Goal: Information Seeking & Learning: Learn about a topic

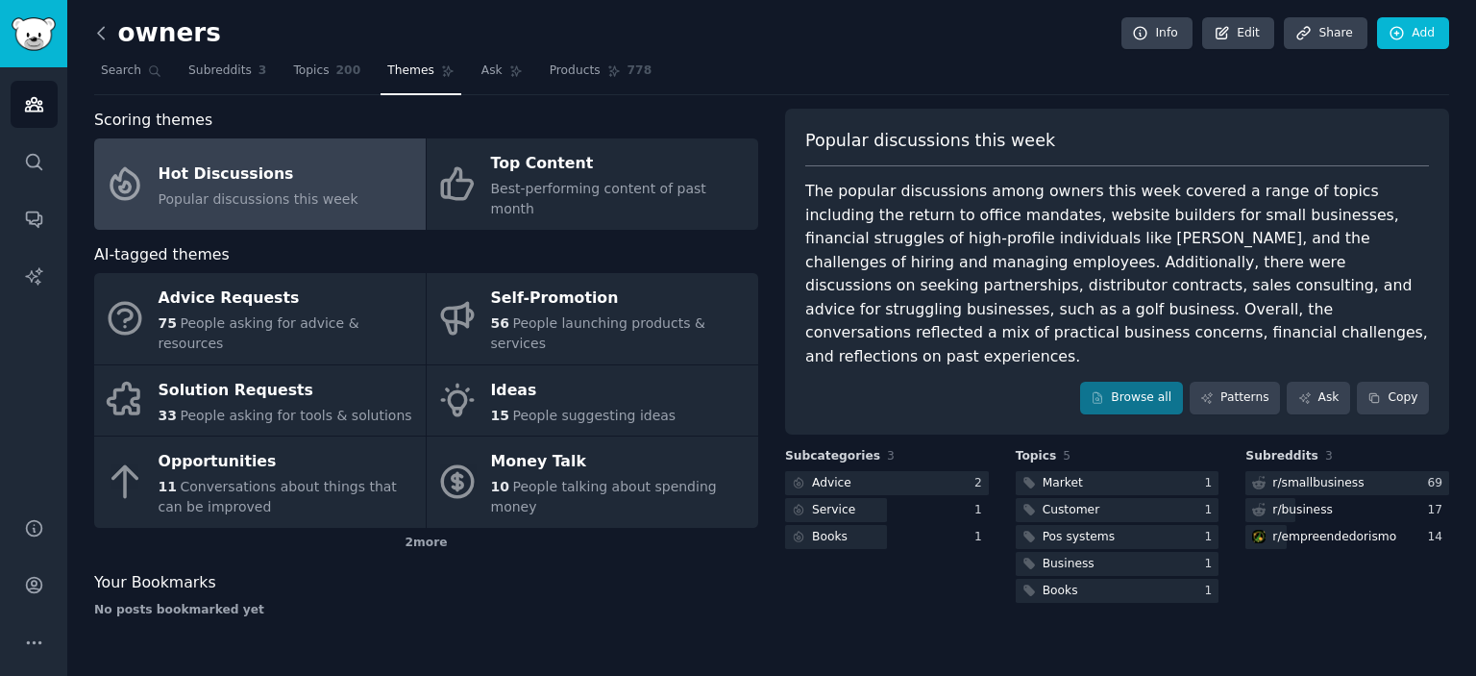
click at [102, 34] on icon at bounding box center [101, 33] width 20 height 20
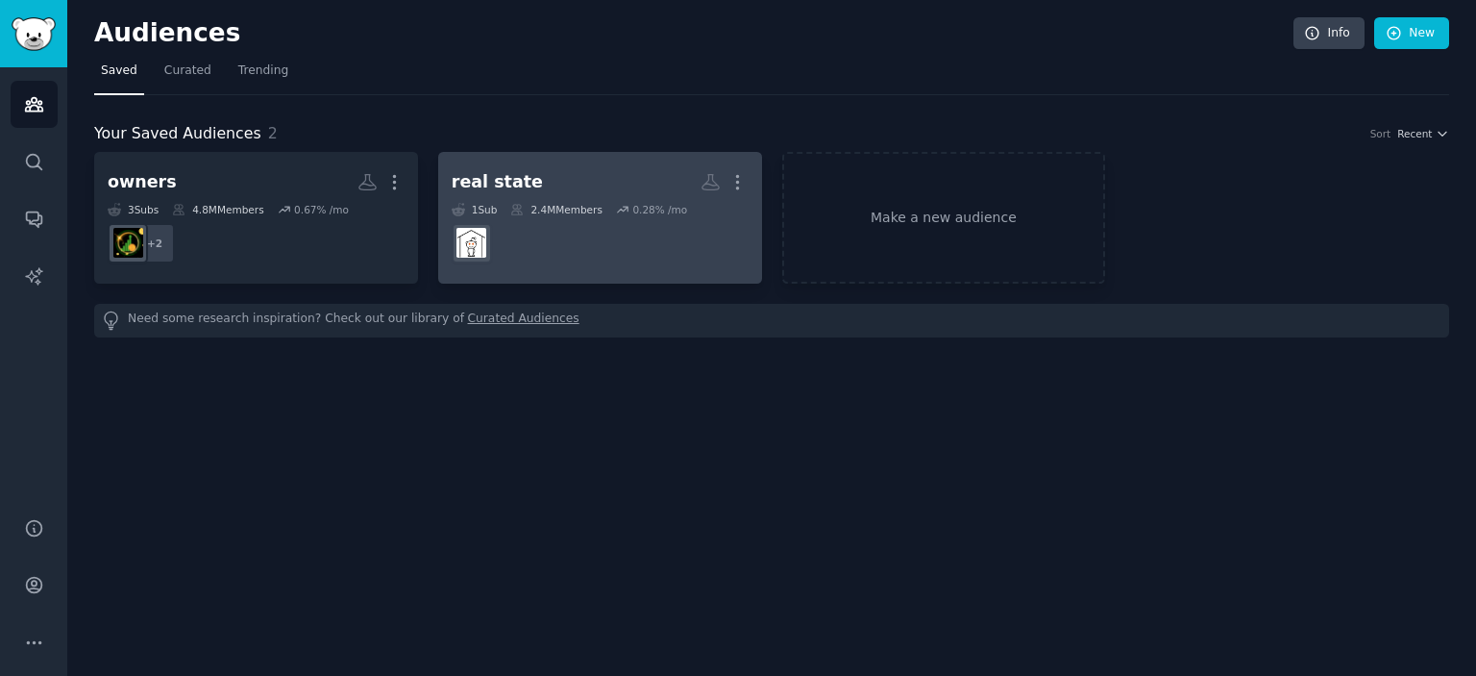
click at [567, 244] on dd "r/RealEstate" at bounding box center [600, 243] width 297 height 54
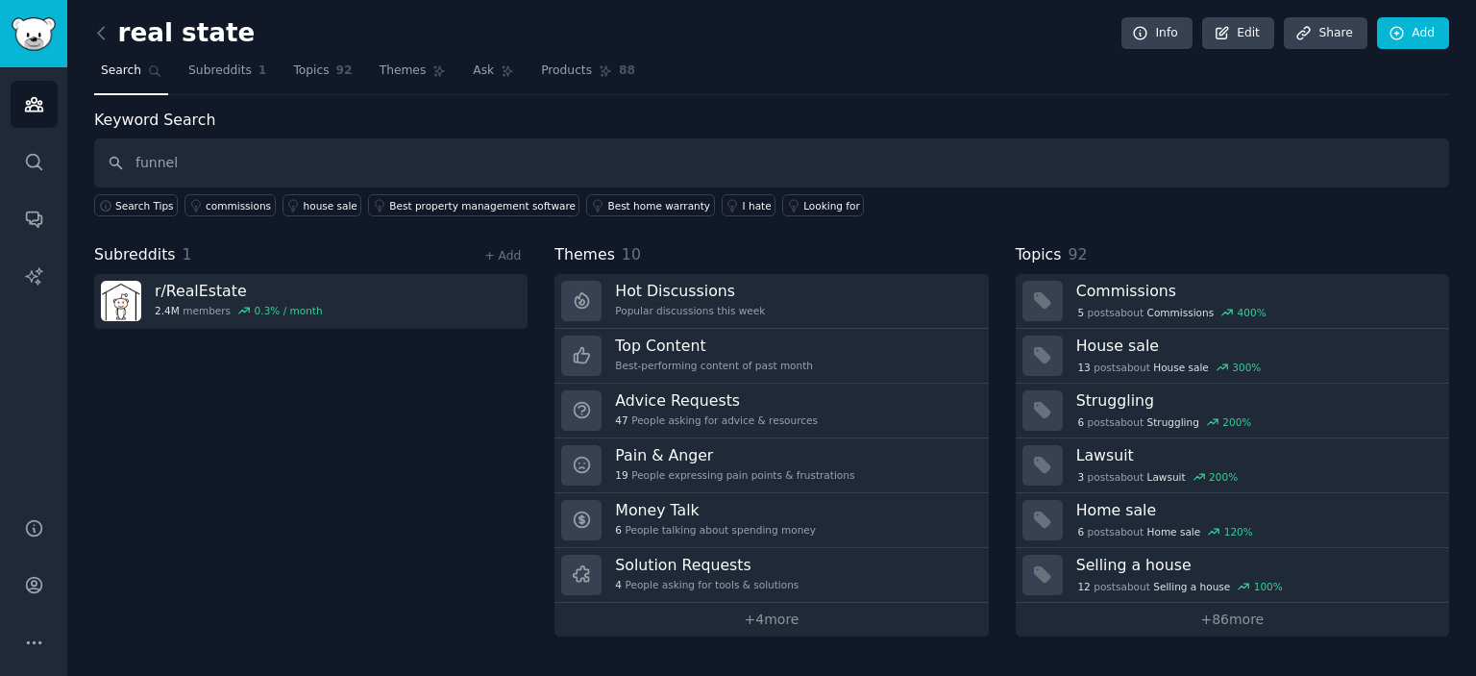
click at [115, 161] on input "funnel" at bounding box center [771, 162] width 1355 height 49
click at [174, 149] on input "funnel" at bounding box center [771, 162] width 1355 height 49
type input "funnel"
click at [150, 78] on link "Search" at bounding box center [131, 75] width 74 height 39
click at [144, 160] on input "funnel" at bounding box center [771, 162] width 1355 height 49
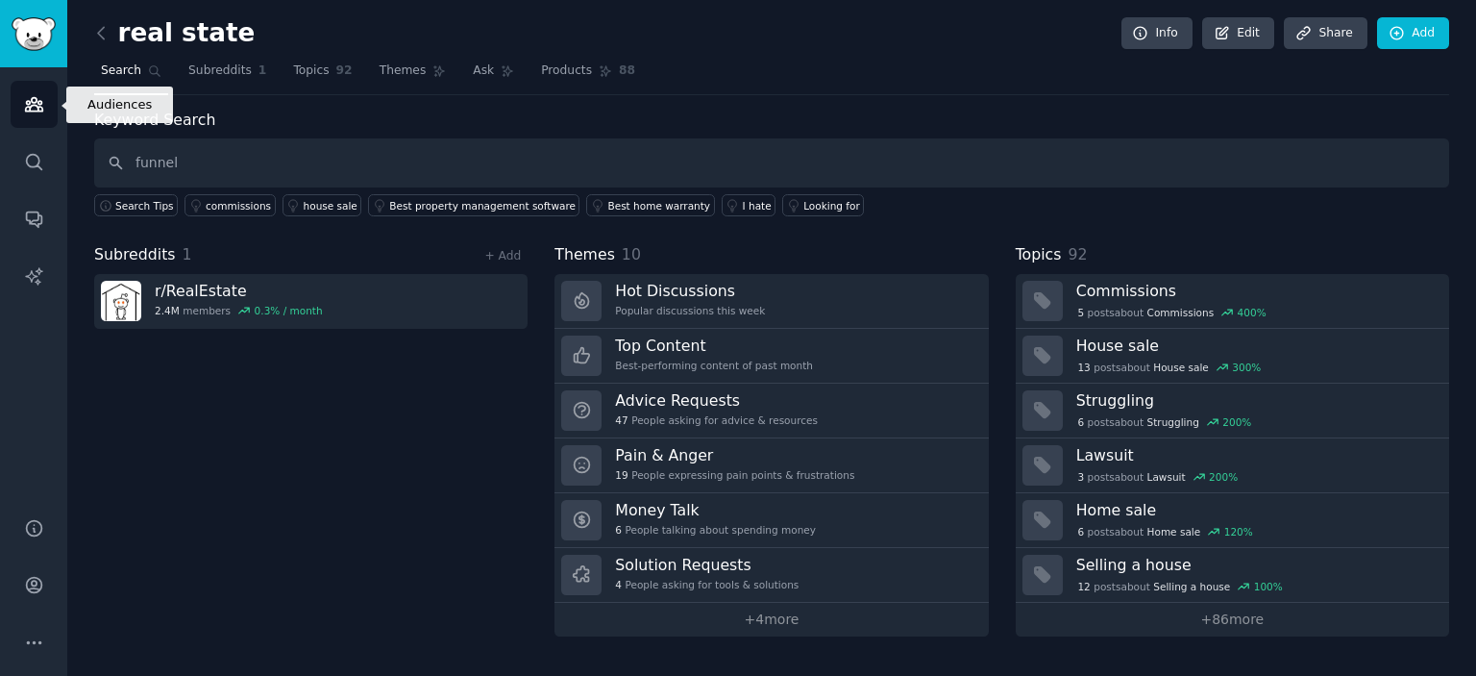
click at [54, 114] on link "Audiences" at bounding box center [34, 104] width 47 height 47
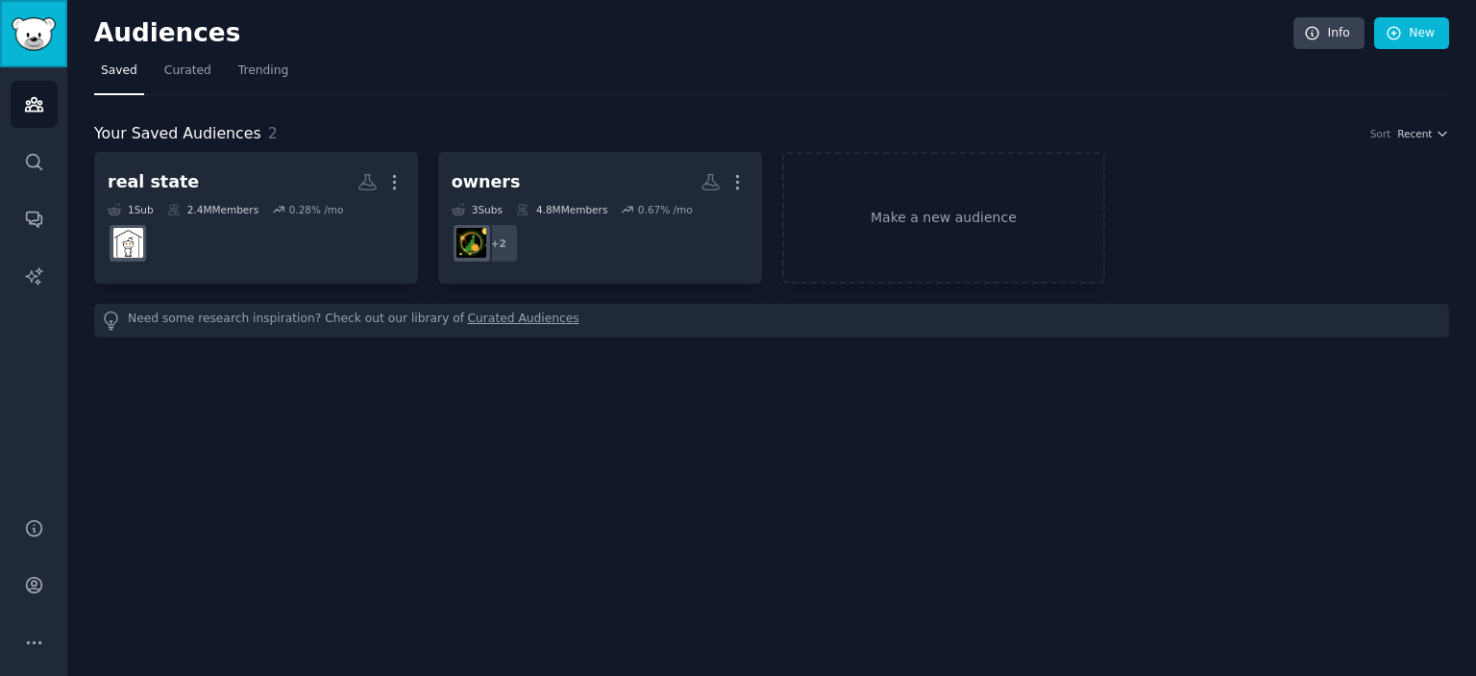
click at [35, 9] on link "Sidebar" at bounding box center [33, 33] width 67 height 67
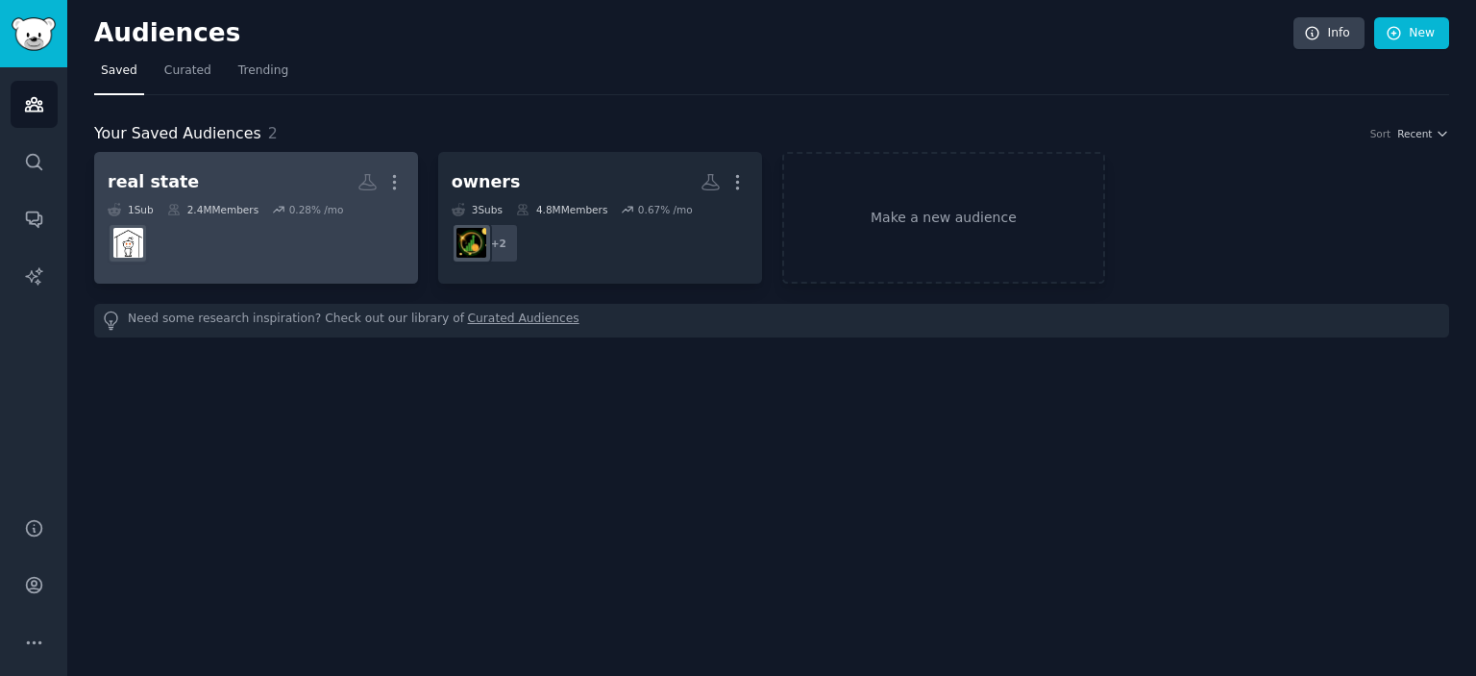
click at [268, 180] on h2 "real state Custom Audience More" at bounding box center [256, 182] width 297 height 34
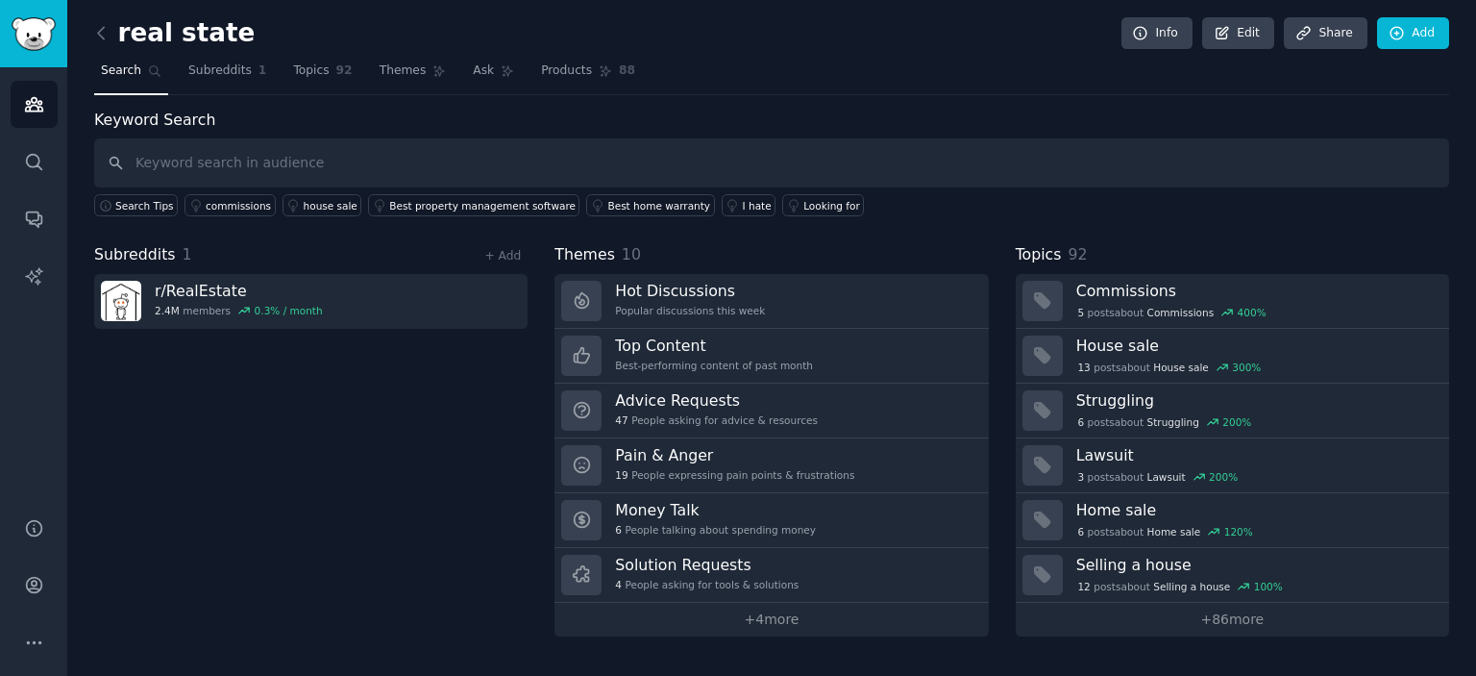
click at [255, 165] on input "text" at bounding box center [771, 162] width 1355 height 49
type input "funnel"
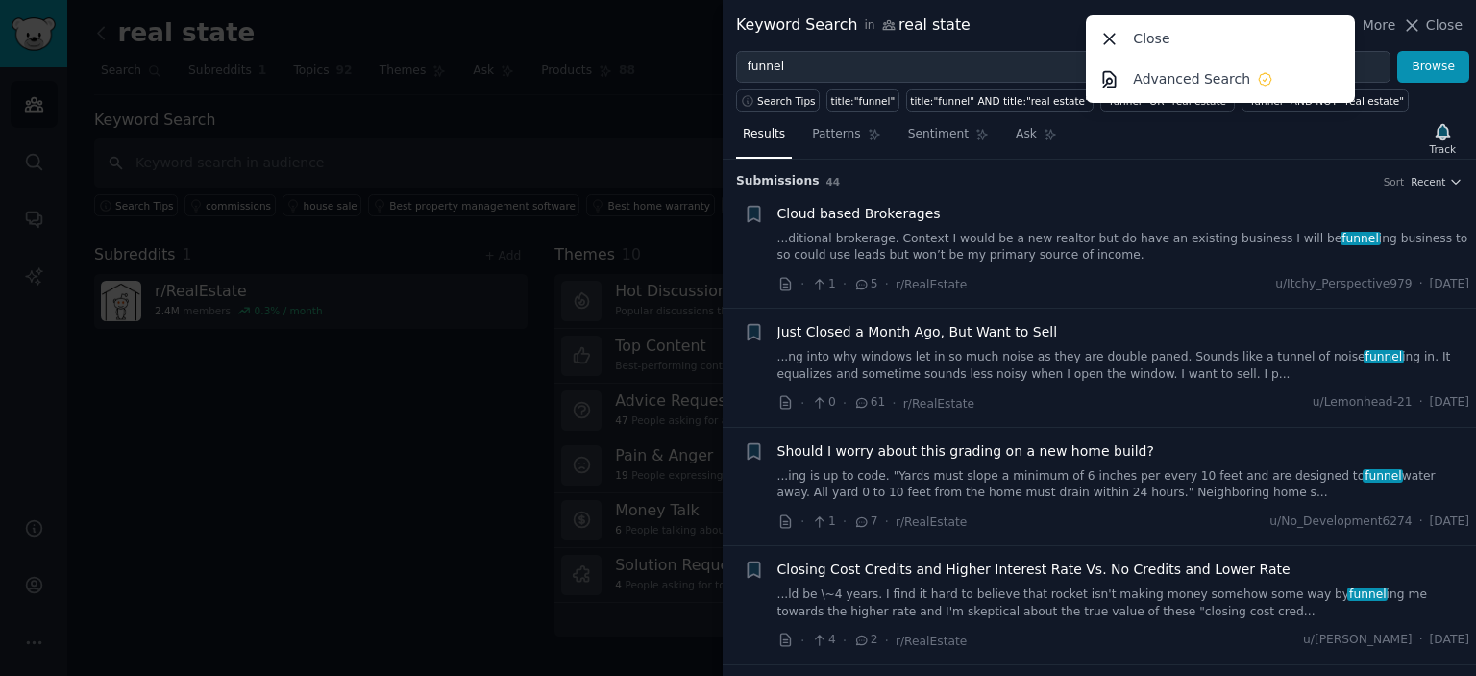
click at [1137, 45] on div "Close" at bounding box center [1221, 38] width 262 height 40
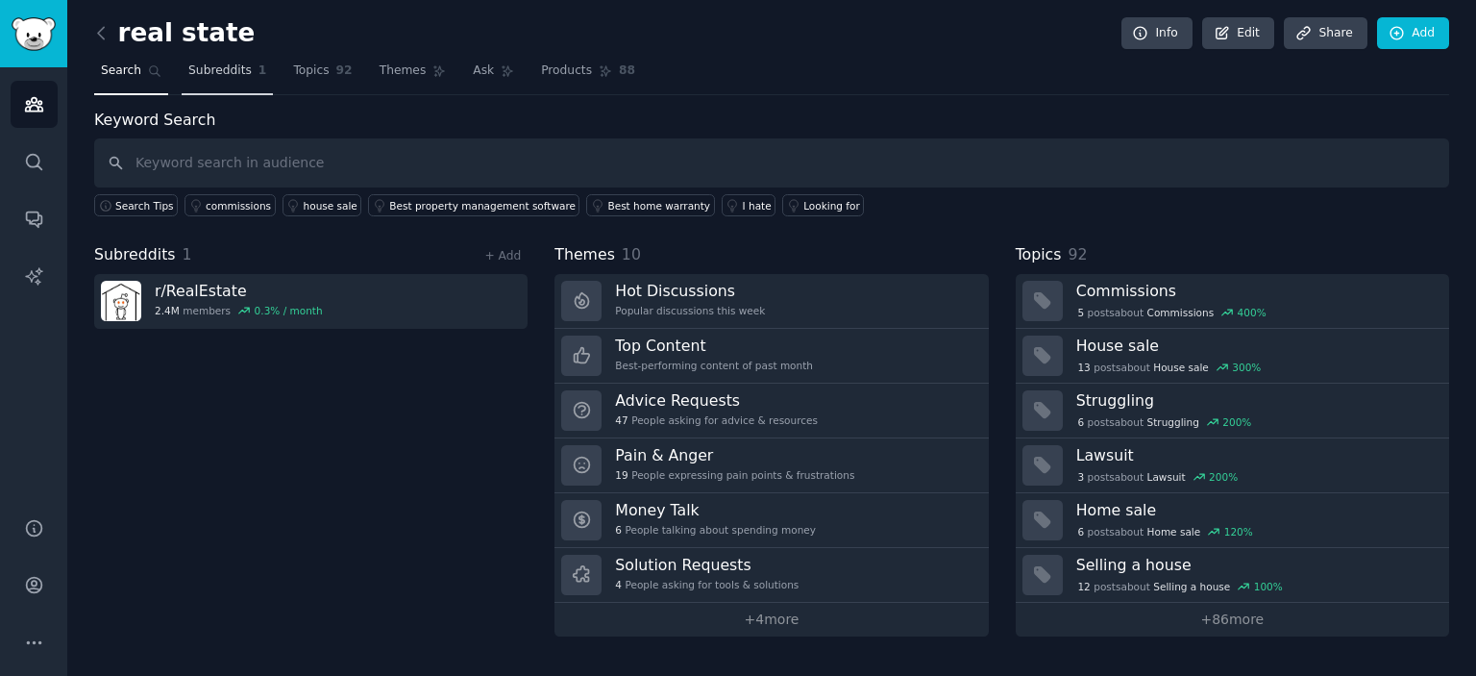
click at [213, 84] on link "Subreddits 1" at bounding box center [227, 75] width 91 height 39
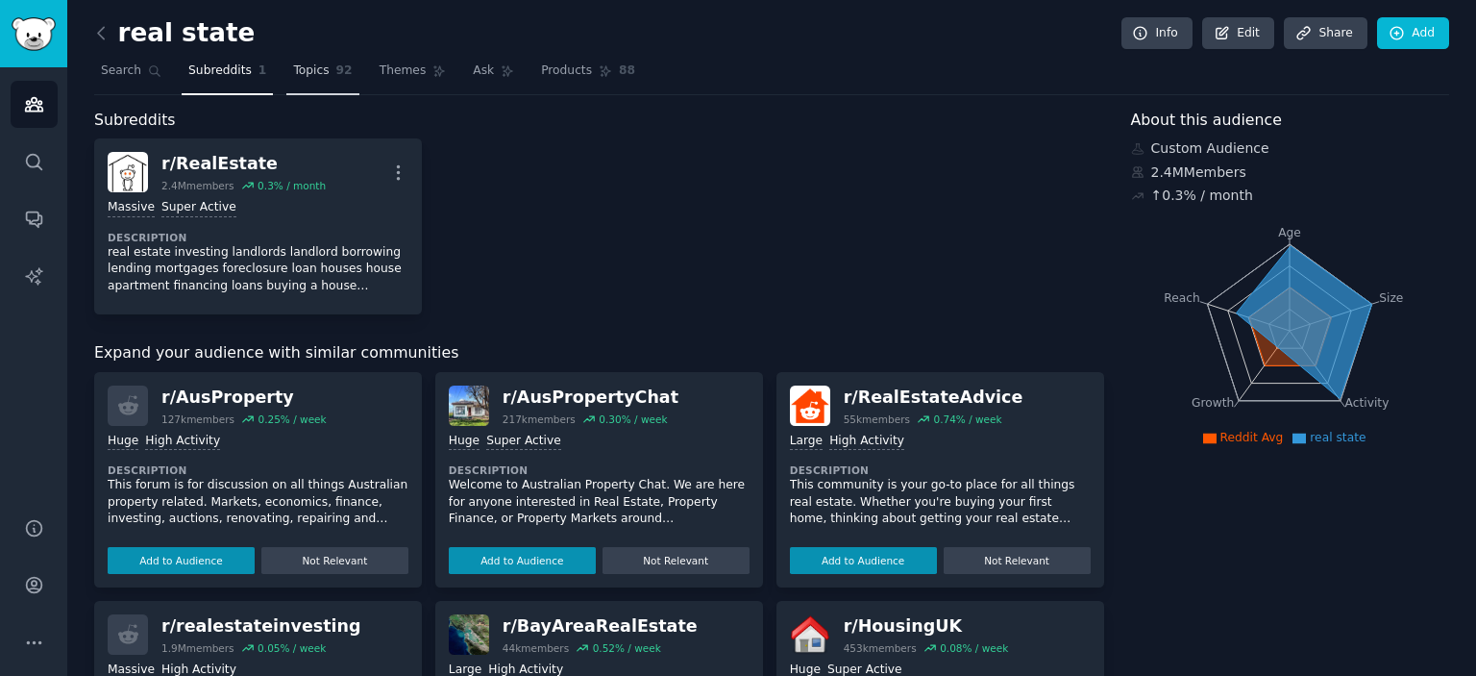
click at [294, 79] on link "Topics 92" at bounding box center [322, 75] width 72 height 39
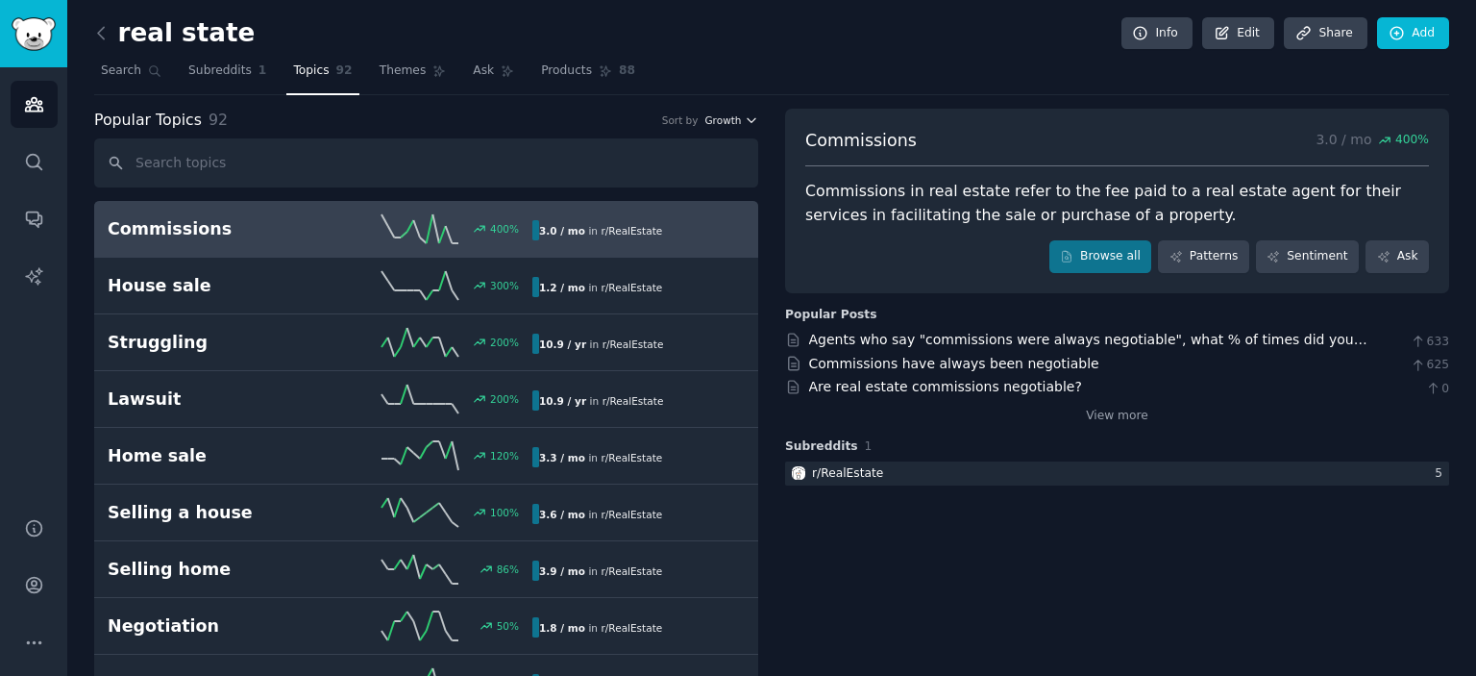
click at [727, 113] on span "Growth" at bounding box center [722, 119] width 37 height 13
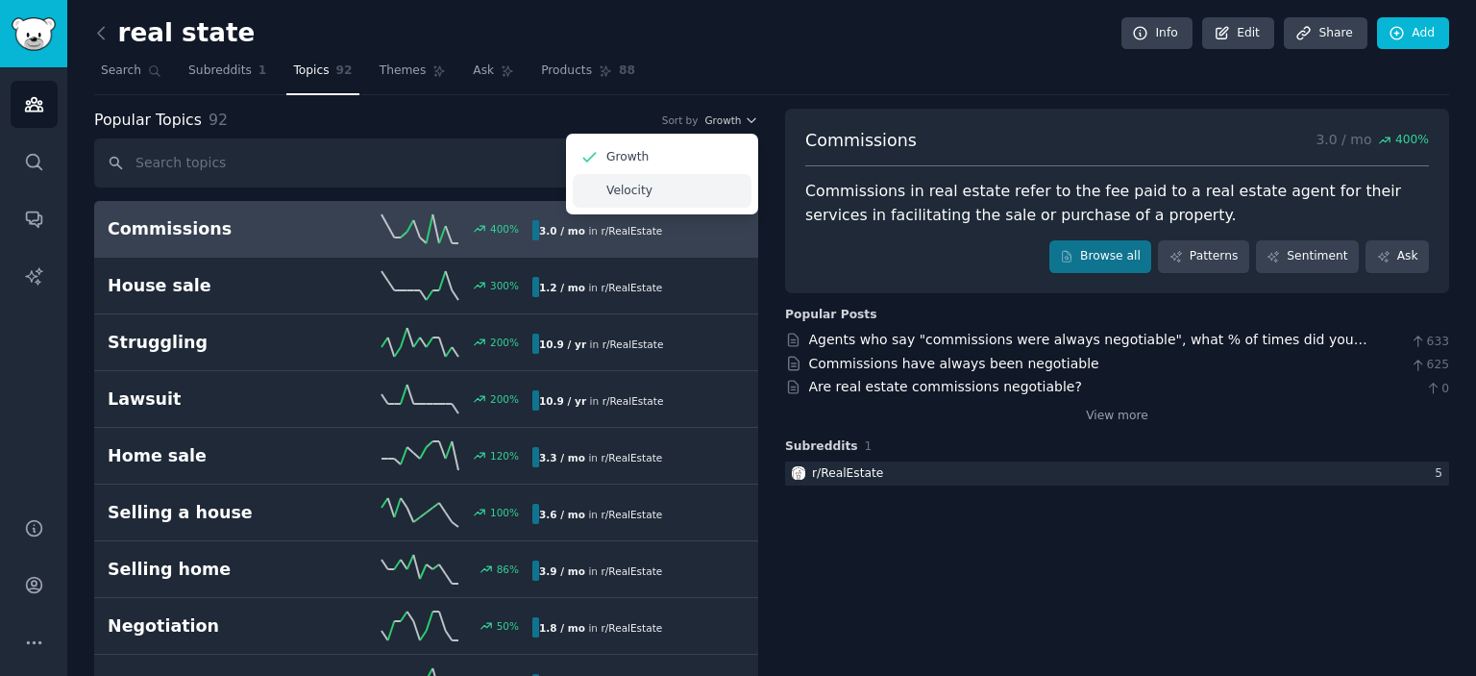
click at [651, 187] on div "Velocity" at bounding box center [662, 191] width 179 height 34
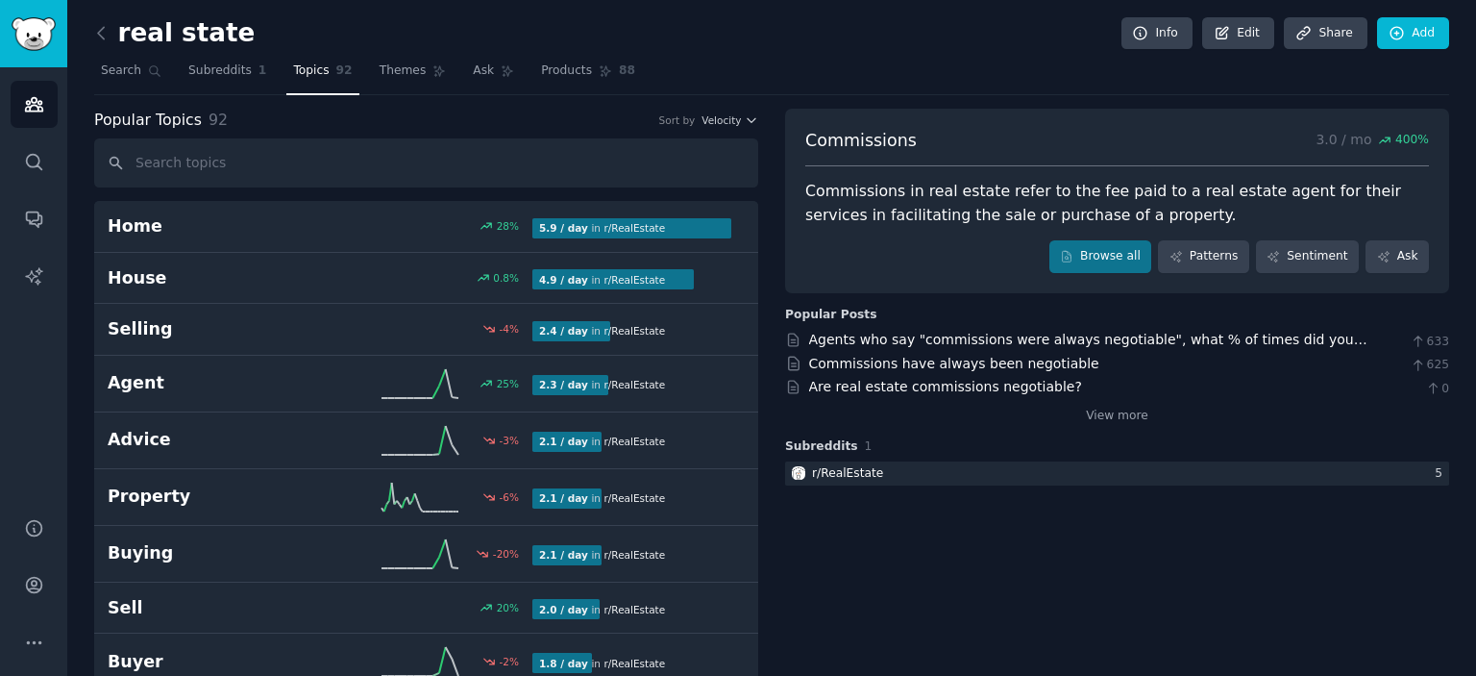
click at [738, 119] on span "Velocity" at bounding box center [721, 119] width 39 height 13
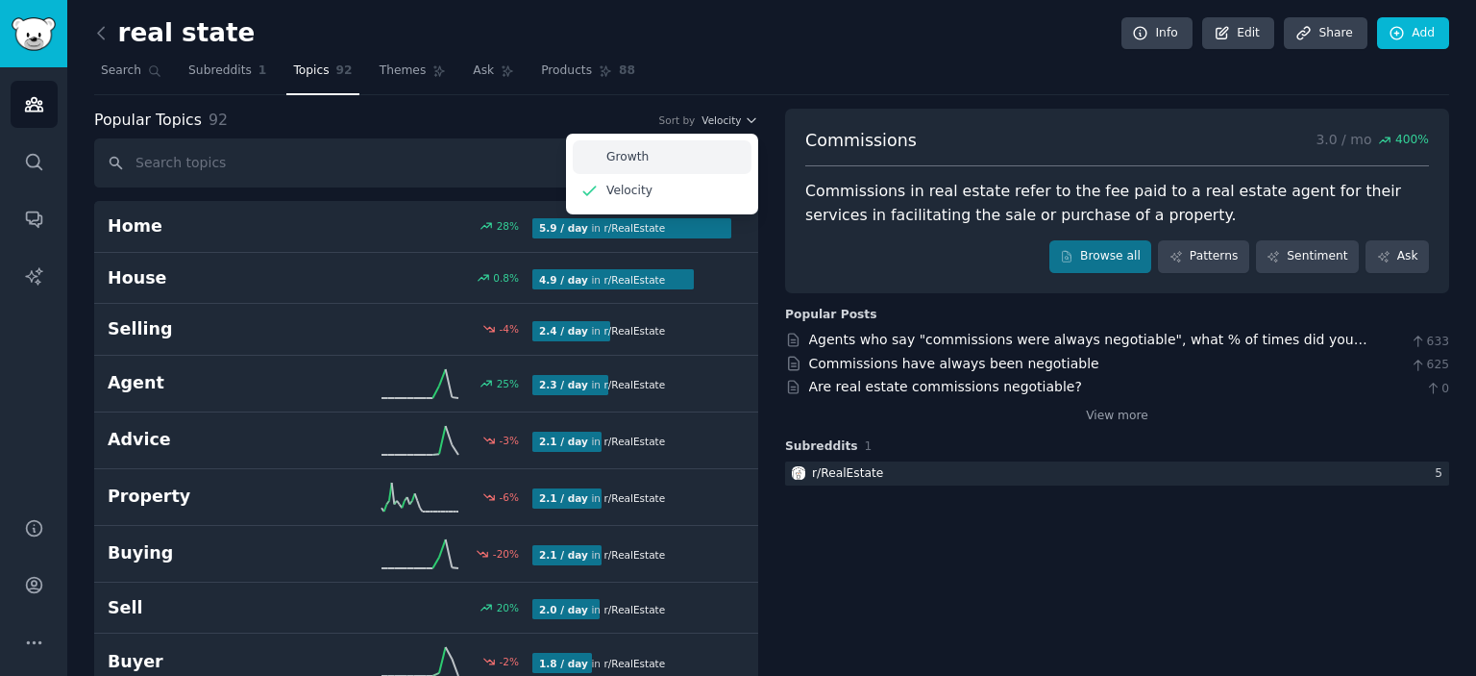
click at [630, 149] on p "Growth" at bounding box center [627, 157] width 42 height 17
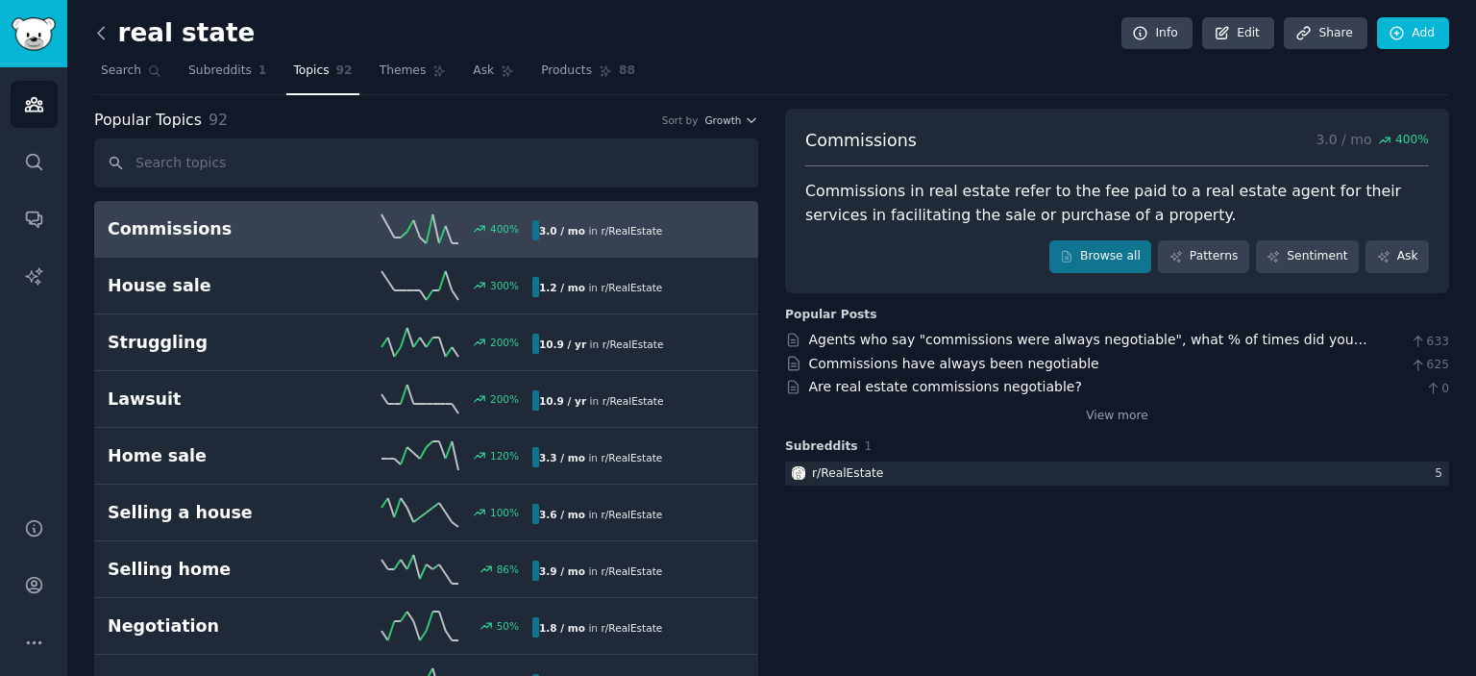
click at [95, 39] on icon at bounding box center [101, 33] width 20 height 20
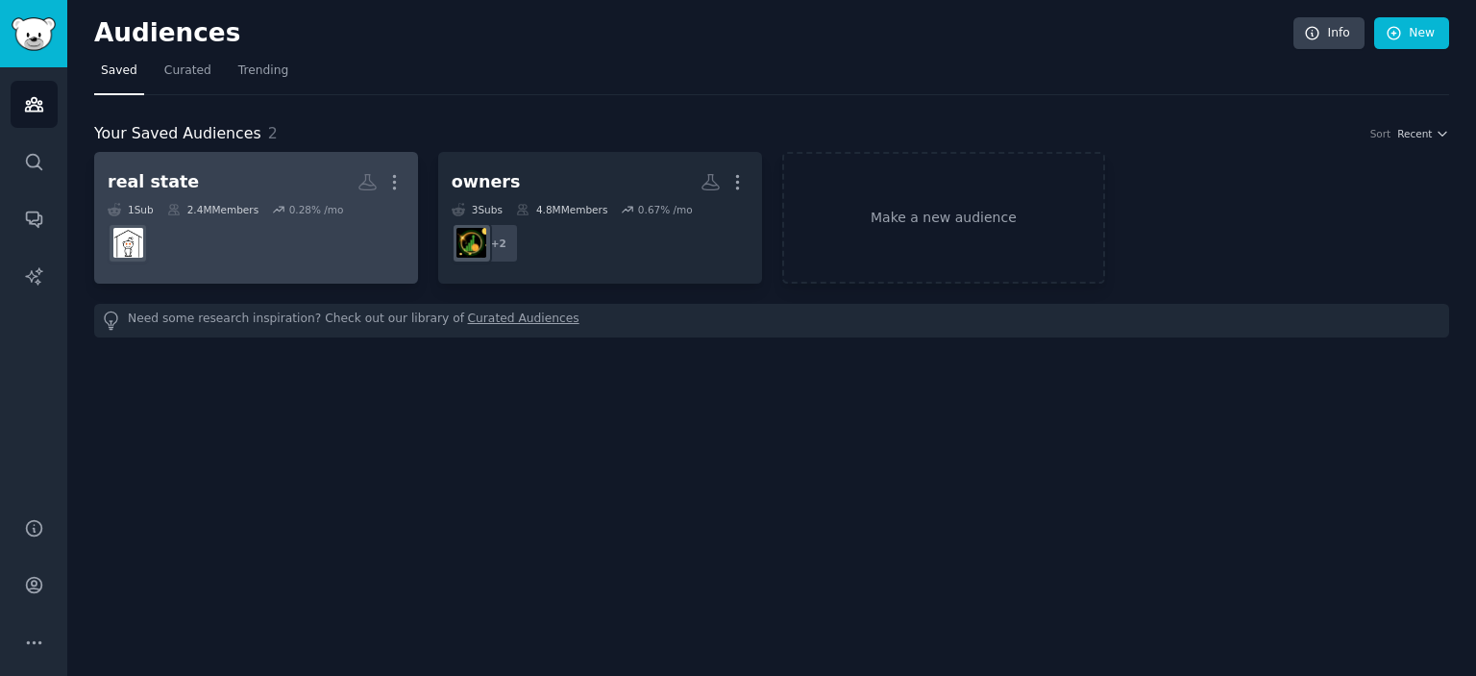
click at [276, 195] on h2 "real state Custom Audience More" at bounding box center [256, 182] width 297 height 34
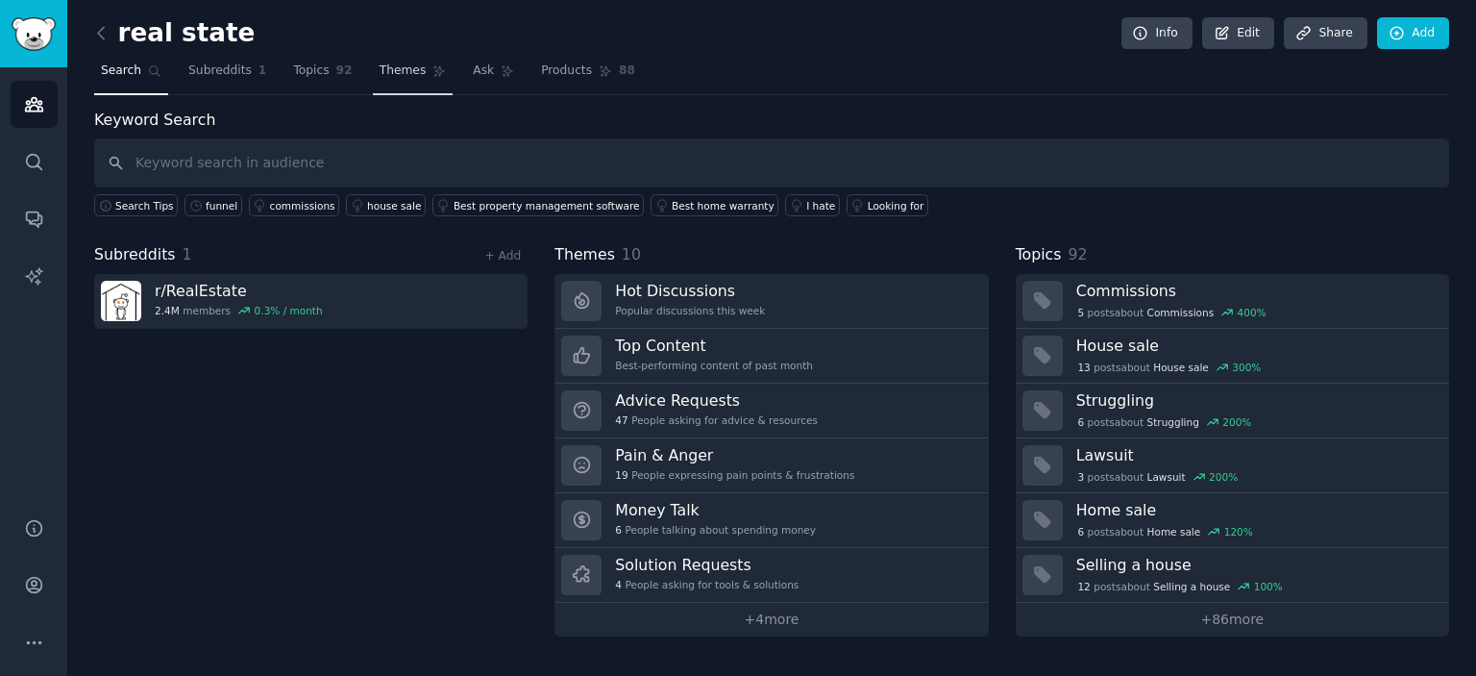
click at [390, 68] on span "Themes" at bounding box center [403, 70] width 47 height 17
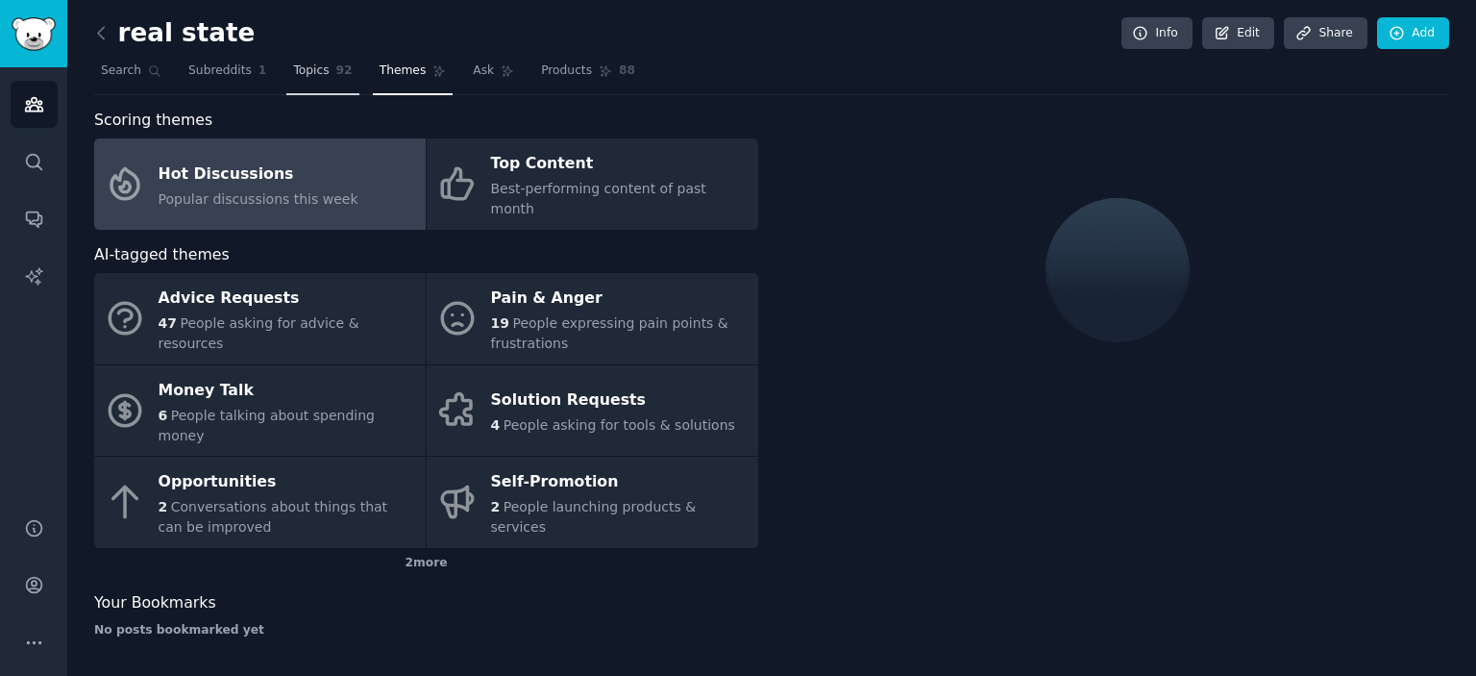
click at [308, 64] on span "Topics" at bounding box center [311, 70] width 36 height 17
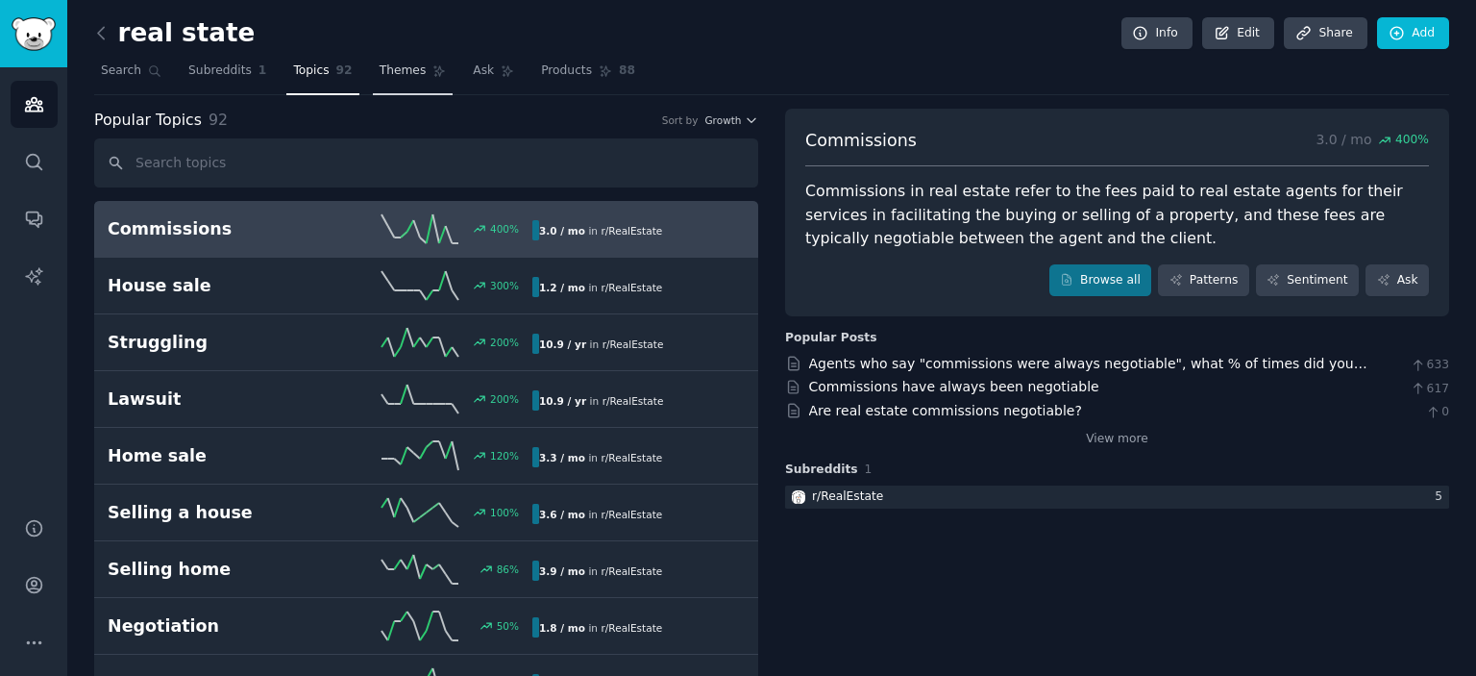
click at [380, 73] on span "Themes" at bounding box center [403, 70] width 47 height 17
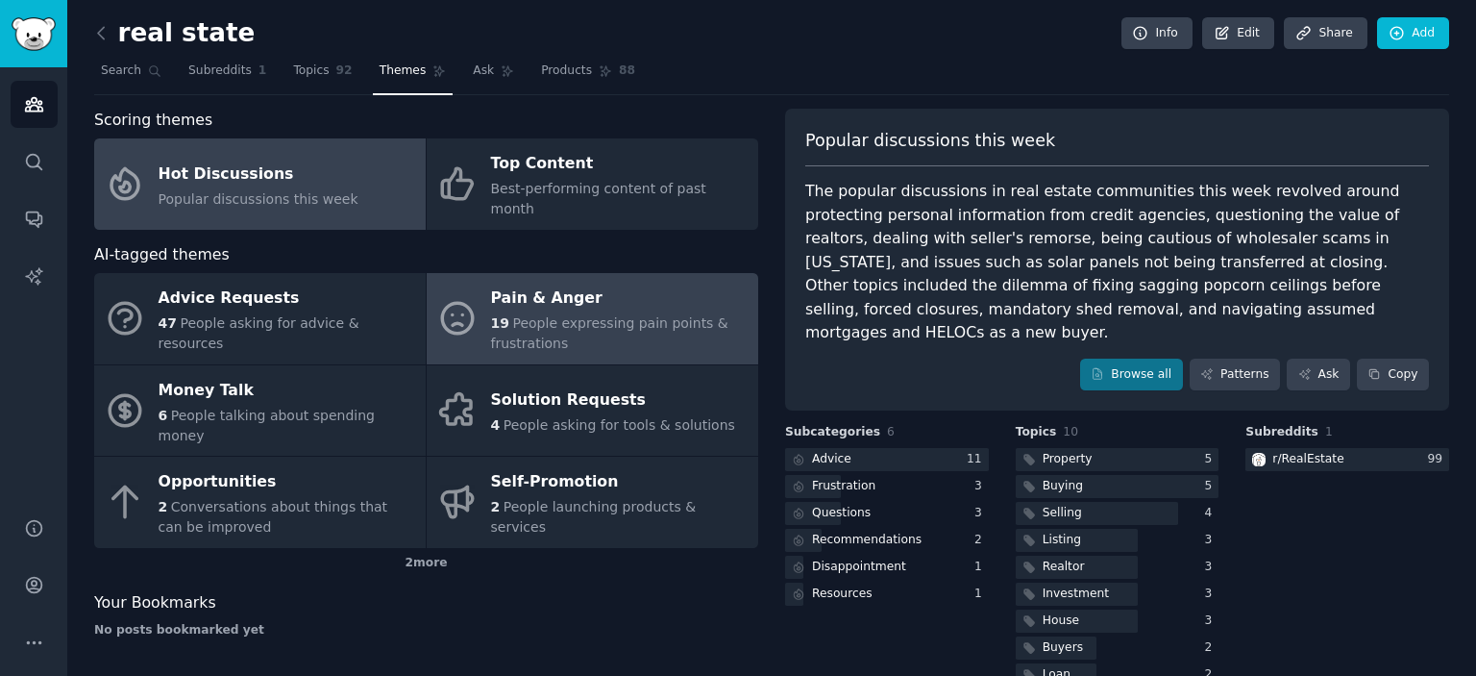
click at [506, 313] on div "19 People expressing pain points & frustrations" at bounding box center [620, 333] width 258 height 40
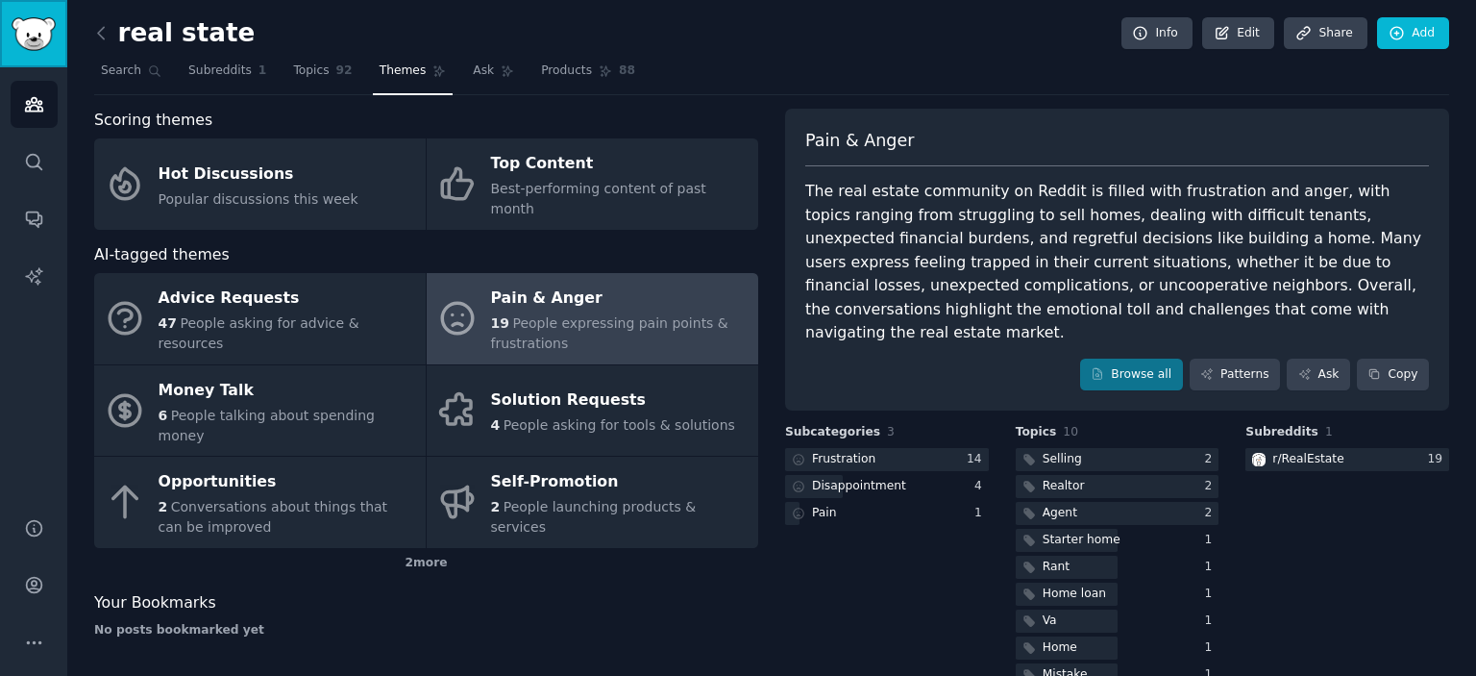
click at [36, 50] on link "Sidebar" at bounding box center [33, 33] width 67 height 67
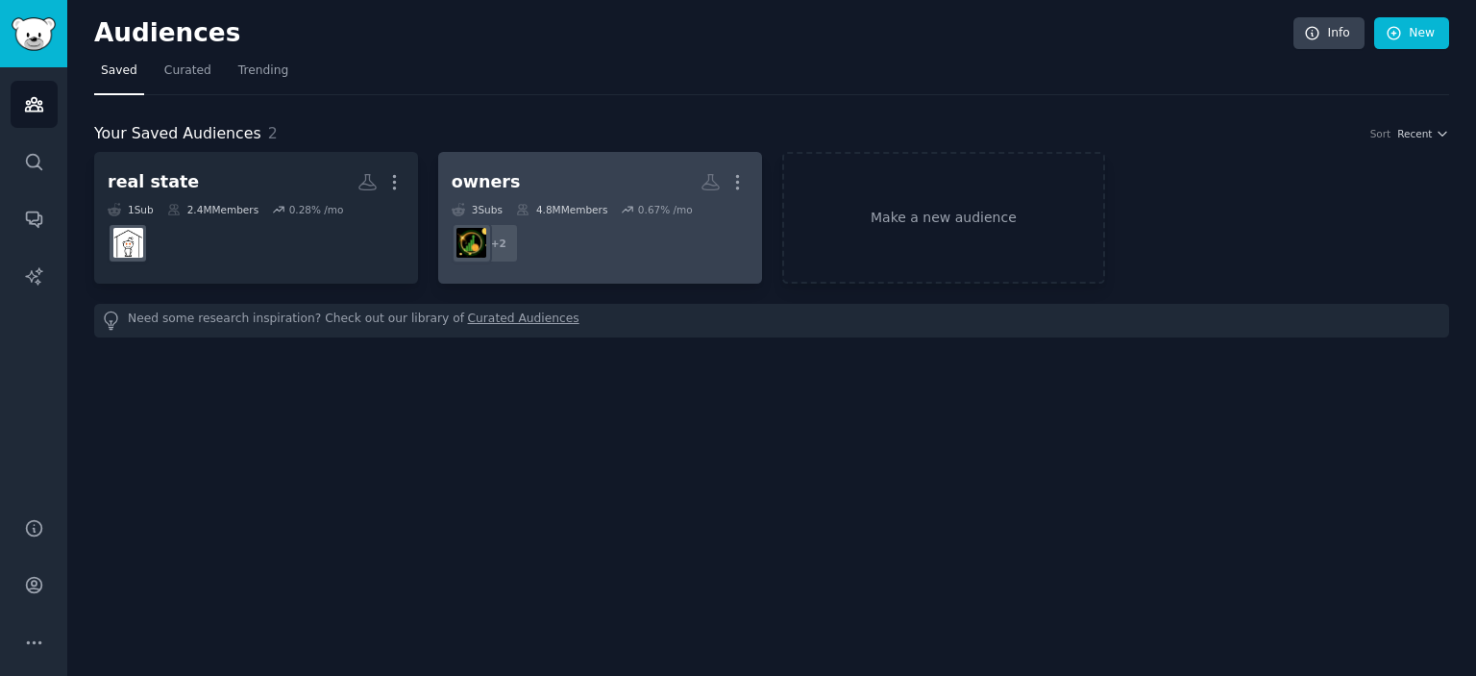
click at [578, 218] on dd "+ 2" at bounding box center [600, 243] width 297 height 54
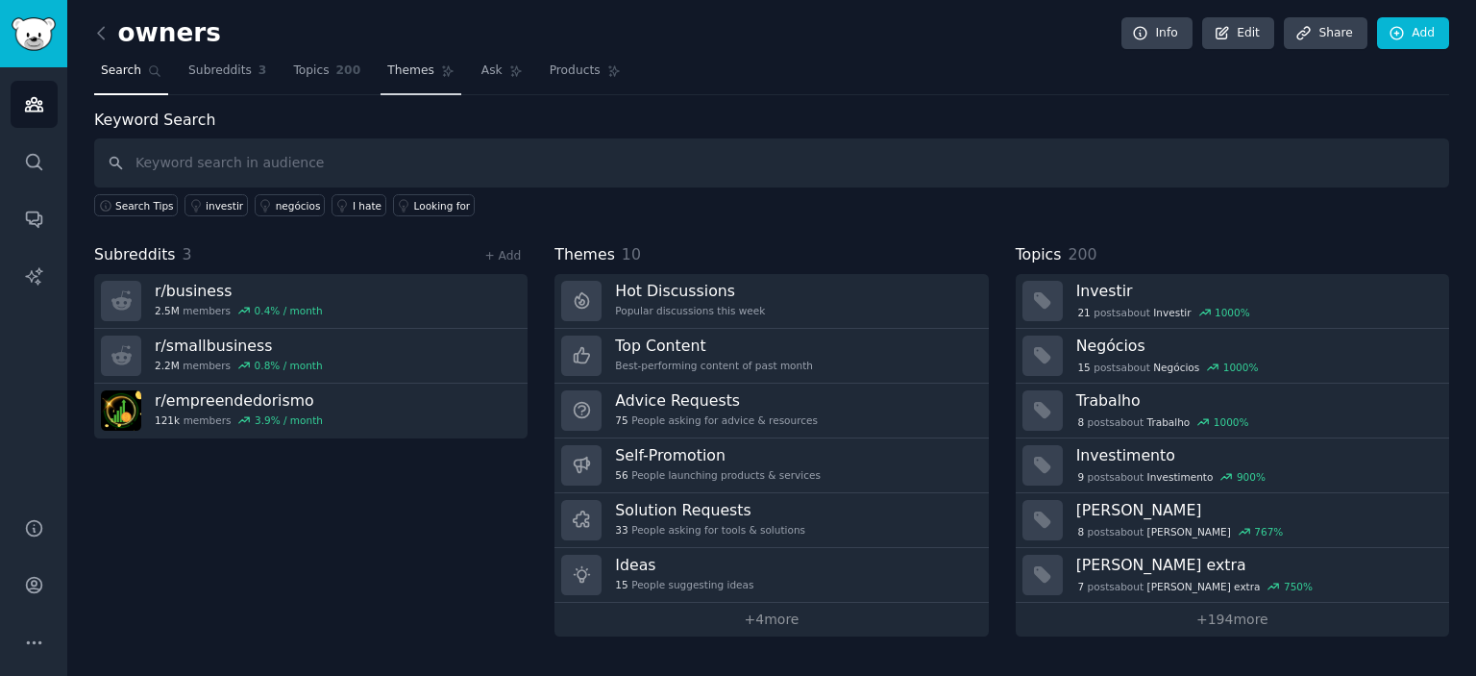
click at [388, 64] on span "Themes" at bounding box center [410, 70] width 47 height 17
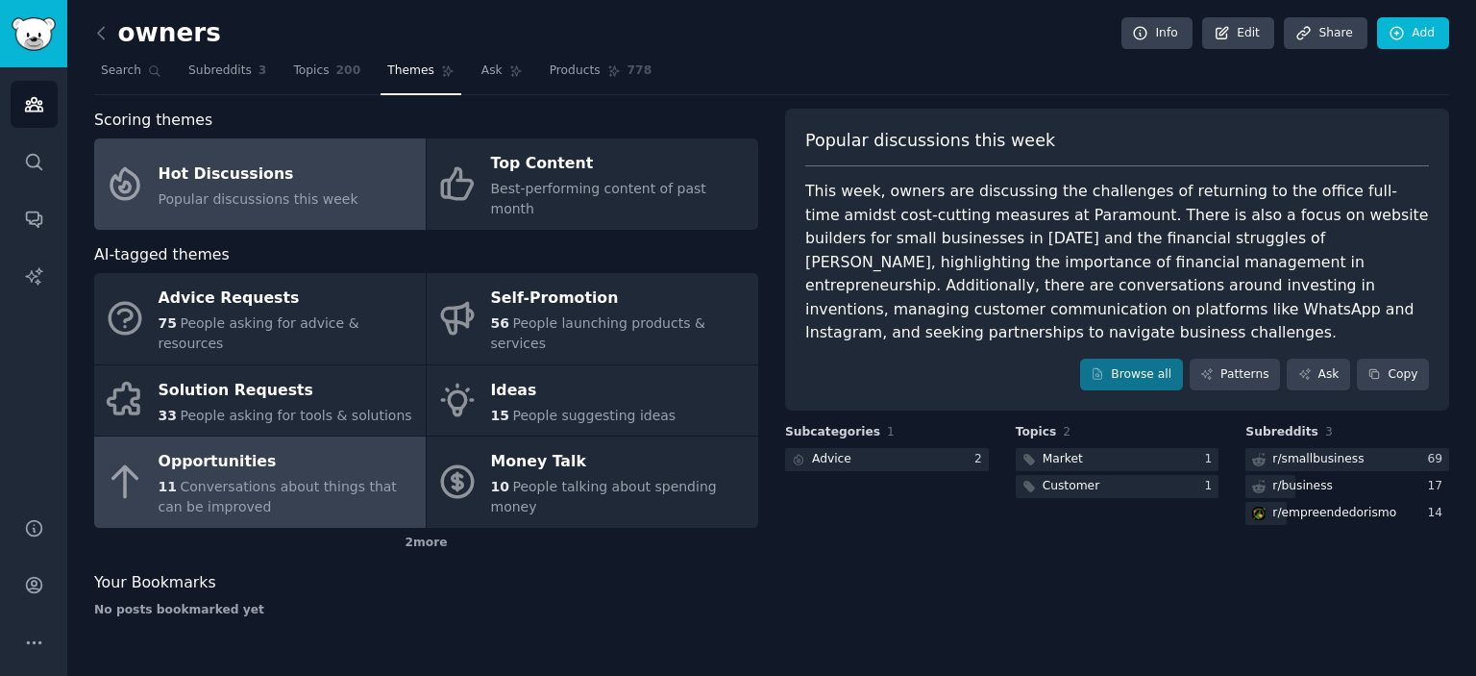
click at [260, 479] on span "Conversations about things that can be improved" at bounding box center [278, 497] width 238 height 36
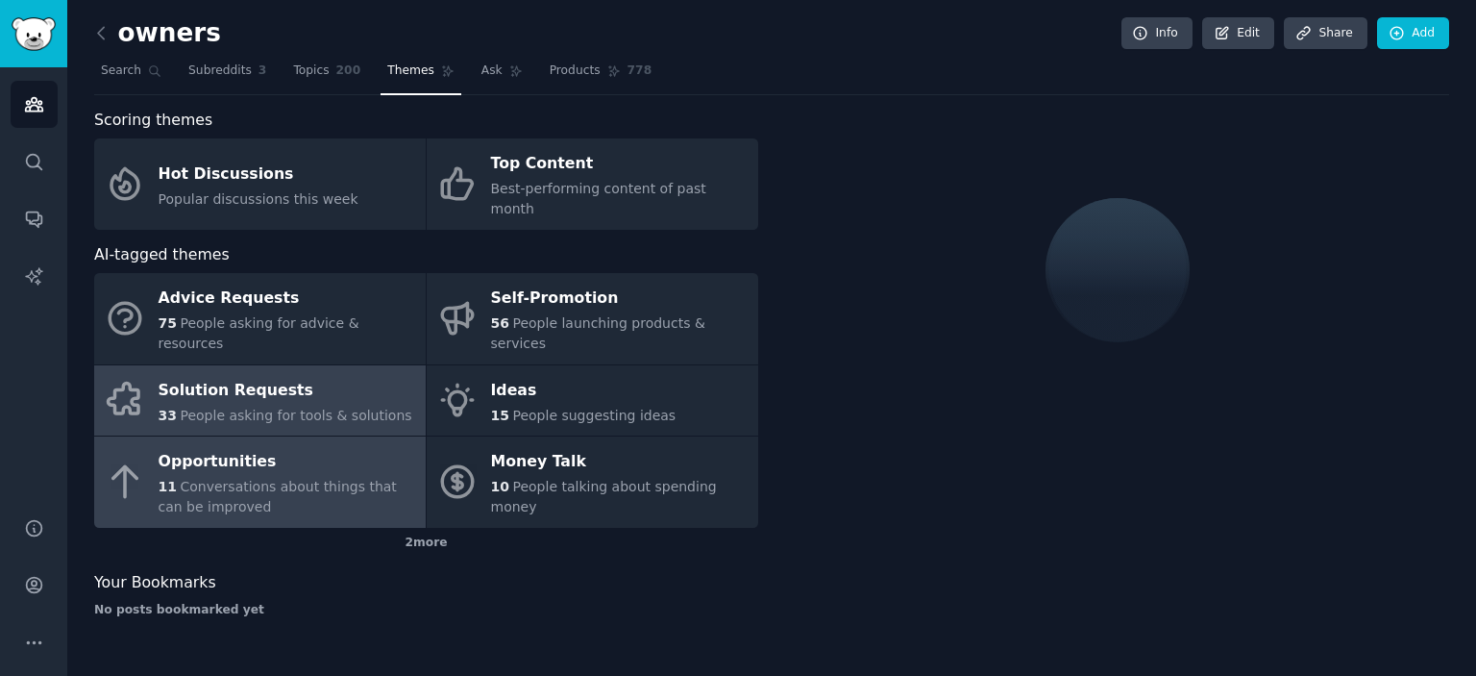
click at [223, 375] on div "Solution Requests" at bounding box center [286, 390] width 254 height 31
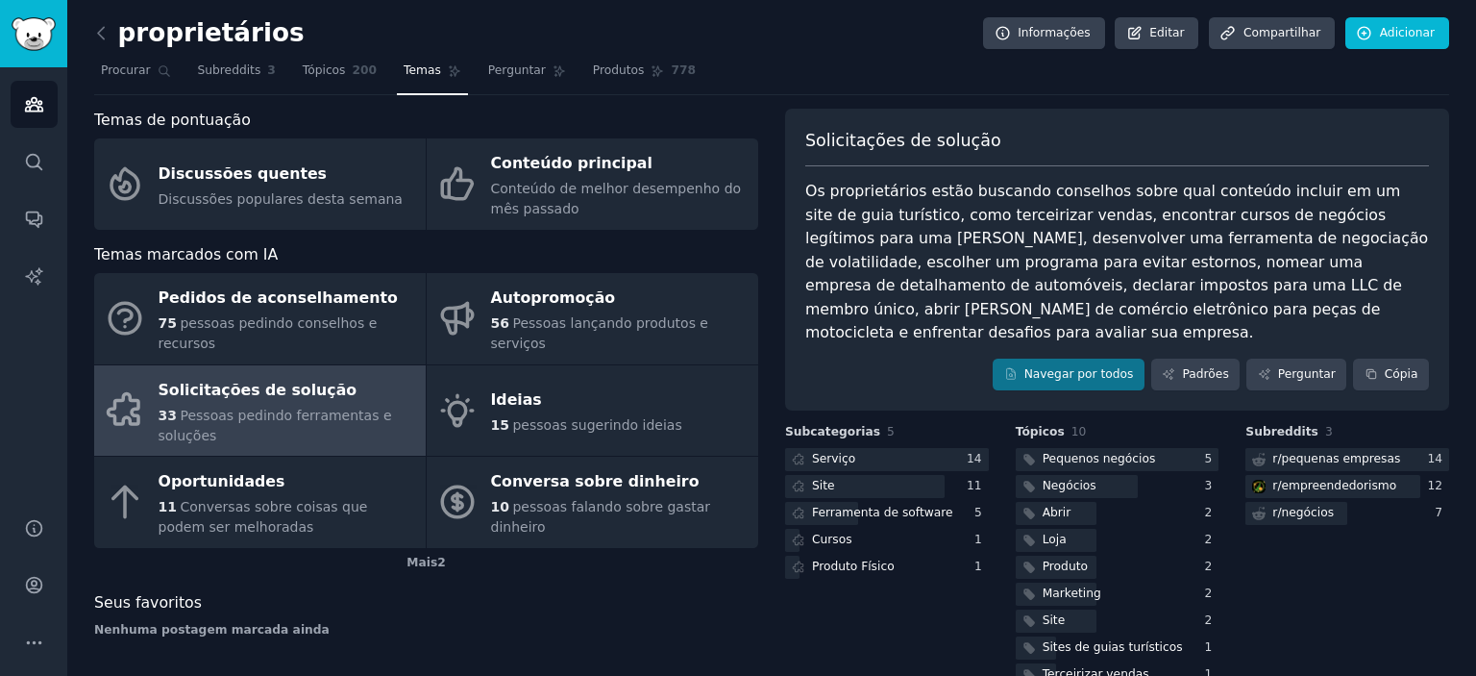
click at [949, 83] on nav "Procurar Subreddits 3 Tópicos 200 Temas Perguntar Produtos 778" at bounding box center [771, 75] width 1355 height 39
click at [333, 53] on div "proprietários Informações Editar Compartilhar Adicionar" at bounding box center [771, 36] width 1355 height 39
click at [340, 87] on link "Tópicos 200" at bounding box center [339, 75] width 87 height 39
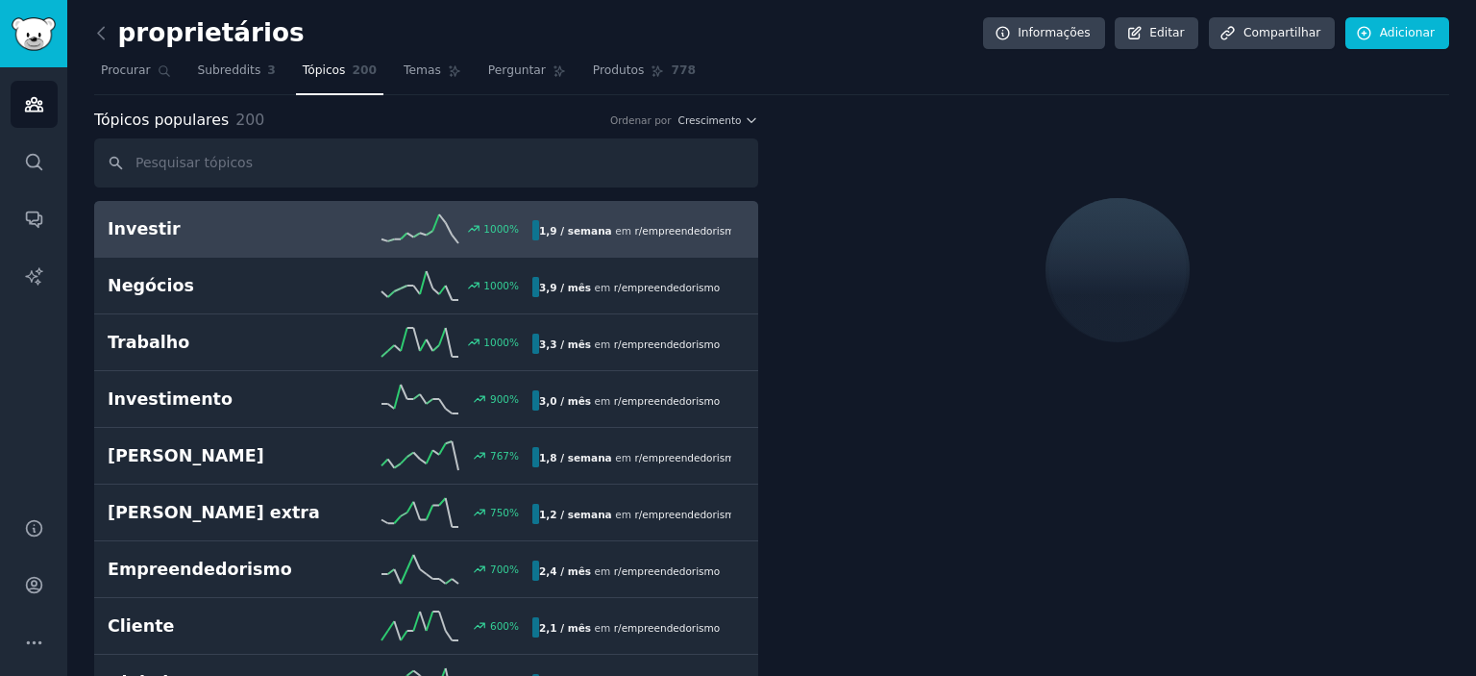
click at [320, 173] on input "text" at bounding box center [426, 162] width 664 height 49
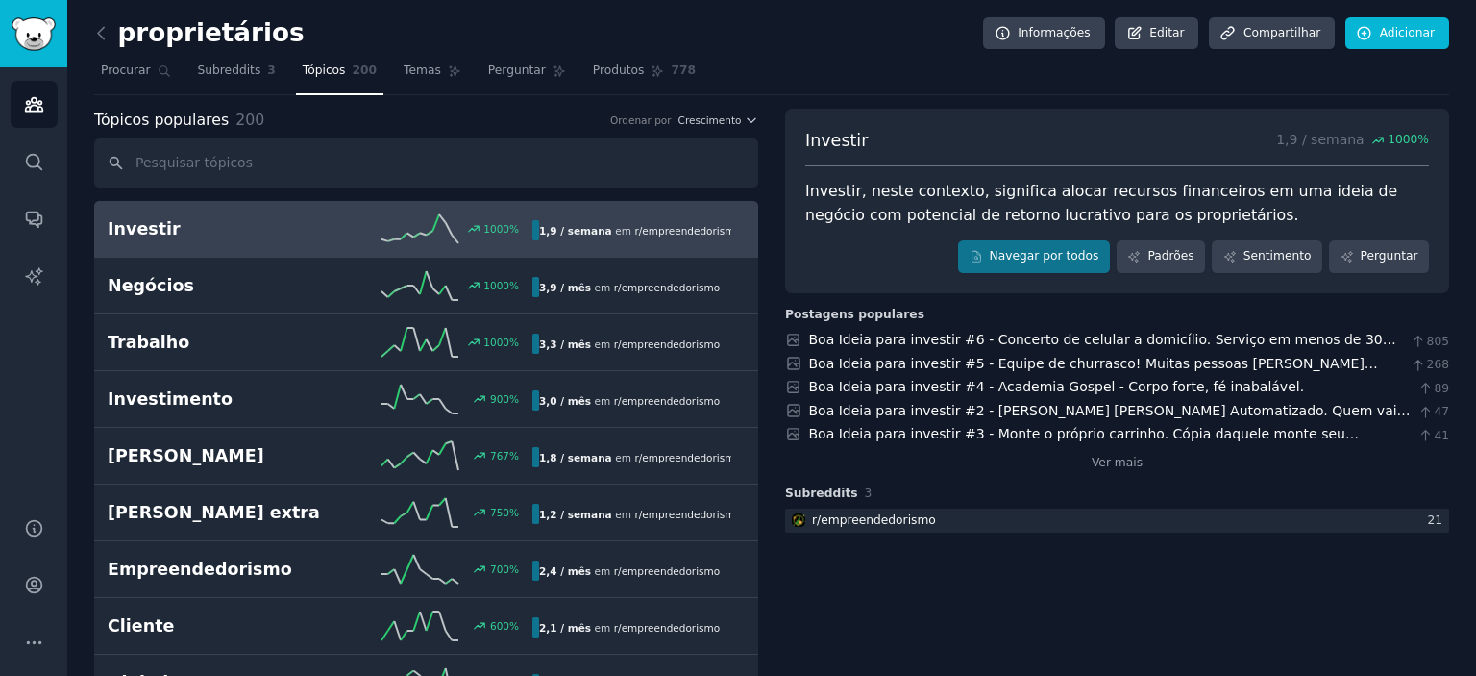
type input "e"
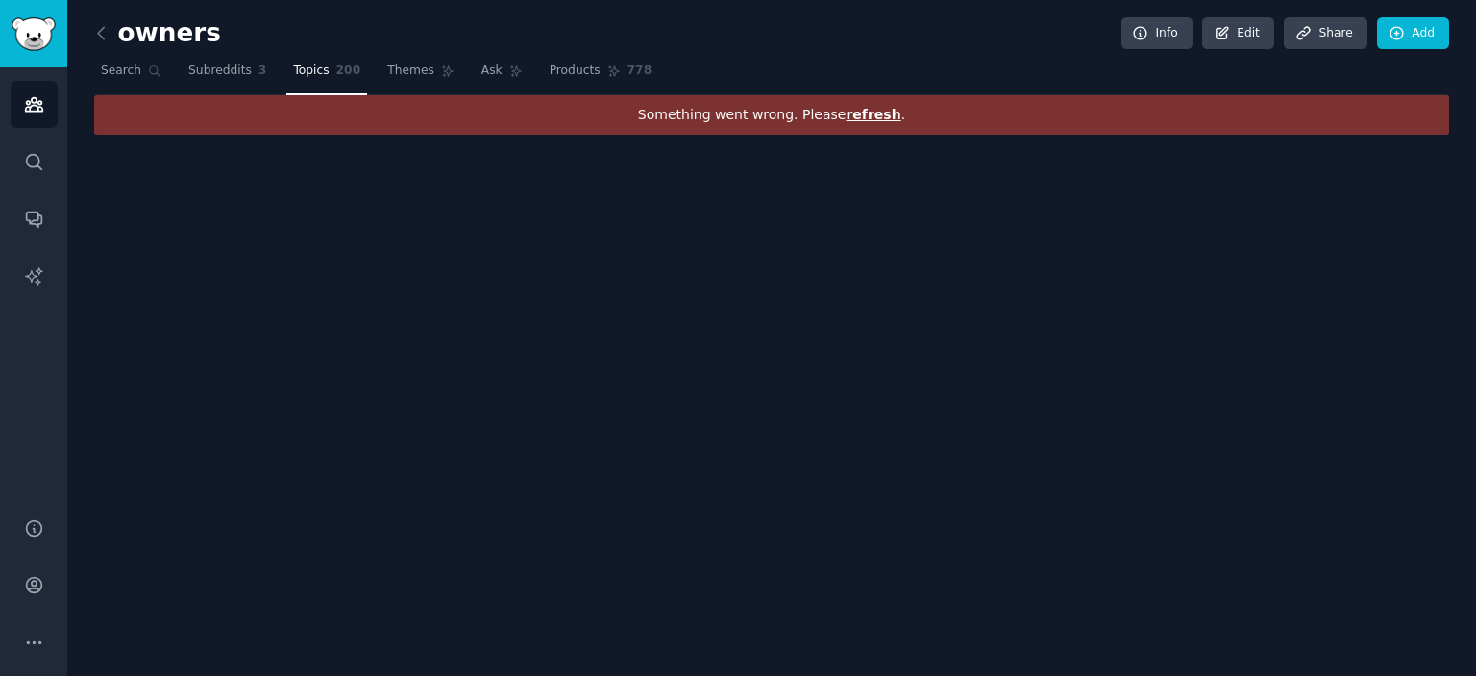
drag, startPoint x: 364, startPoint y: 307, endPoint x: 242, endPoint y: 204, distance: 159.6
click at [319, 272] on div "owners Info Edit Share Add Search Subreddits 3 Topics 200 Themes Ask Products 7…" at bounding box center [771, 338] width 1409 height 676
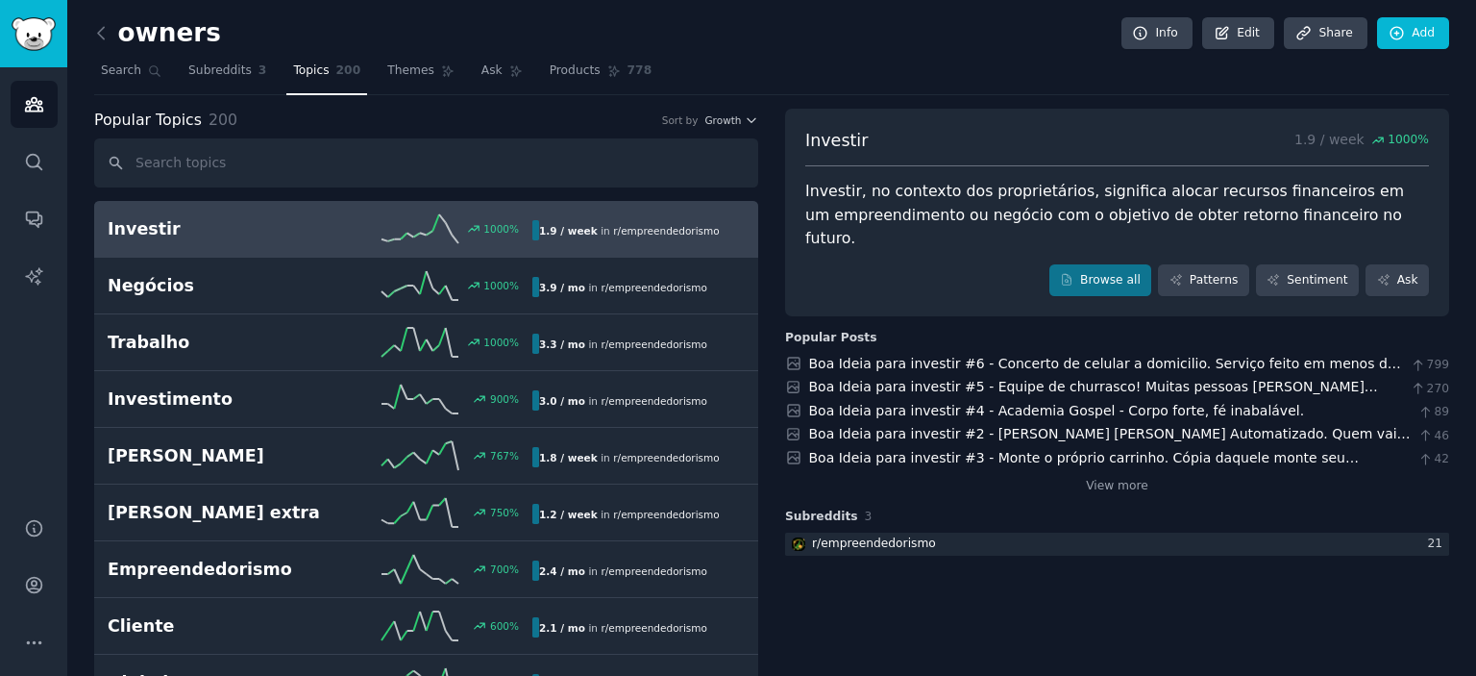
click at [342, 166] on input "text" at bounding box center [426, 162] width 664 height 49
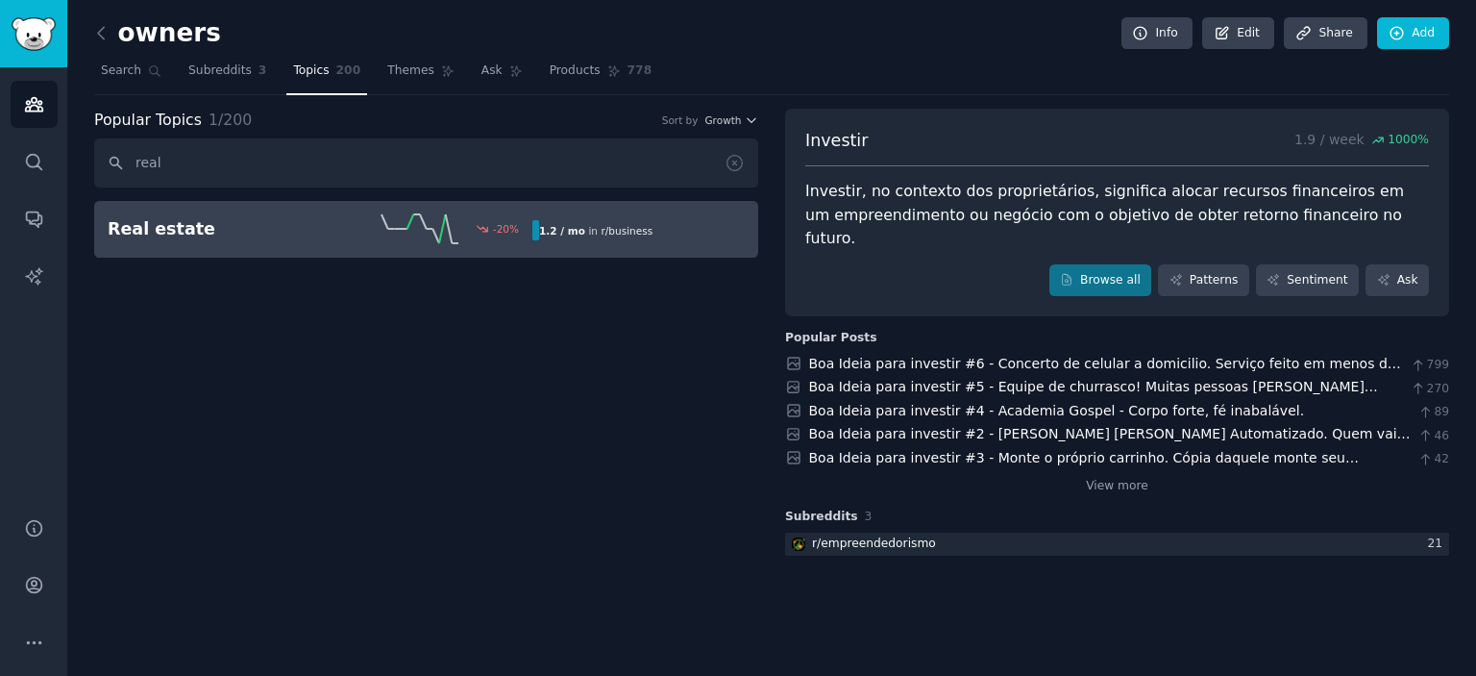
type input "real"
click at [115, 222] on h2 "Real estate" at bounding box center [214, 229] width 212 height 24
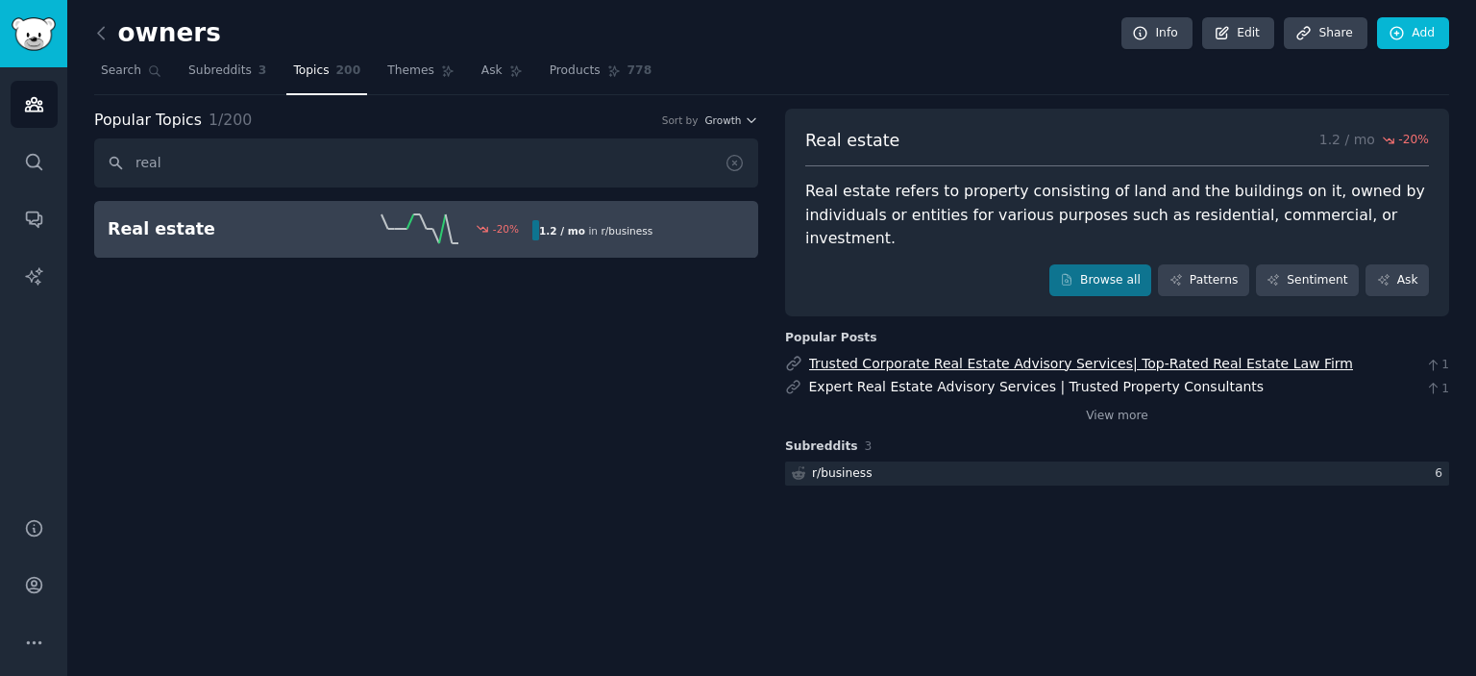
click at [1049, 356] on link "Trusted Corporate Real Estate Advisory Services| Top-Rated Real Estate Law Firm" at bounding box center [1081, 363] width 545 height 15
